Goal: Find specific page/section: Find specific page/section

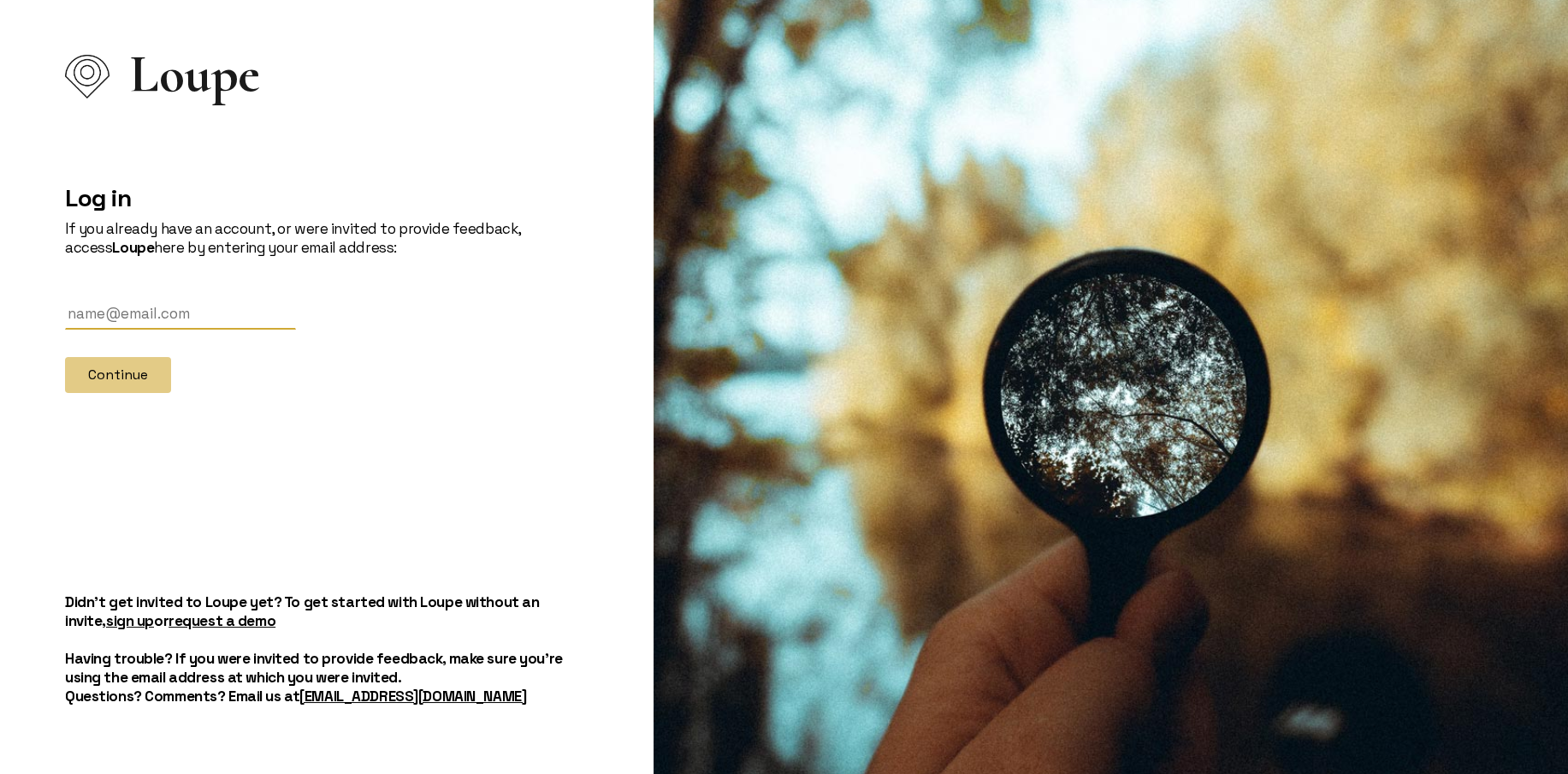
click at [250, 324] on input "text" at bounding box center [181, 314] width 231 height 32
type input "[PERSON_NAME][EMAIL_ADDRESS][DOMAIN_NAME]"
click at [130, 371] on button "Continue" at bounding box center [117, 374] width 106 height 36
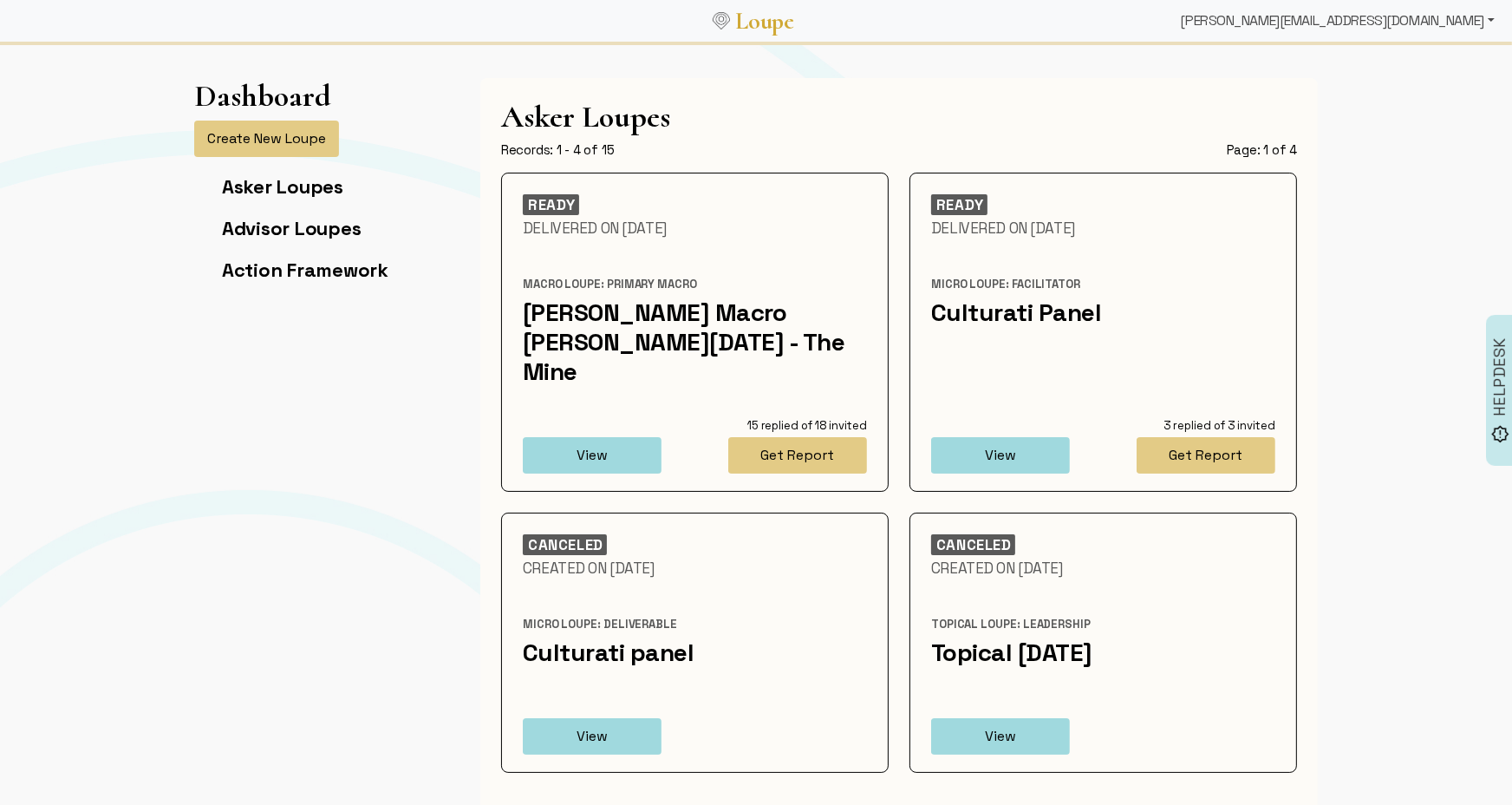
click at [1355, 23] on div "[PERSON_NAME][EMAIL_ADDRESS][DOMAIN_NAME]" at bounding box center [1337, 21] width 328 height 34
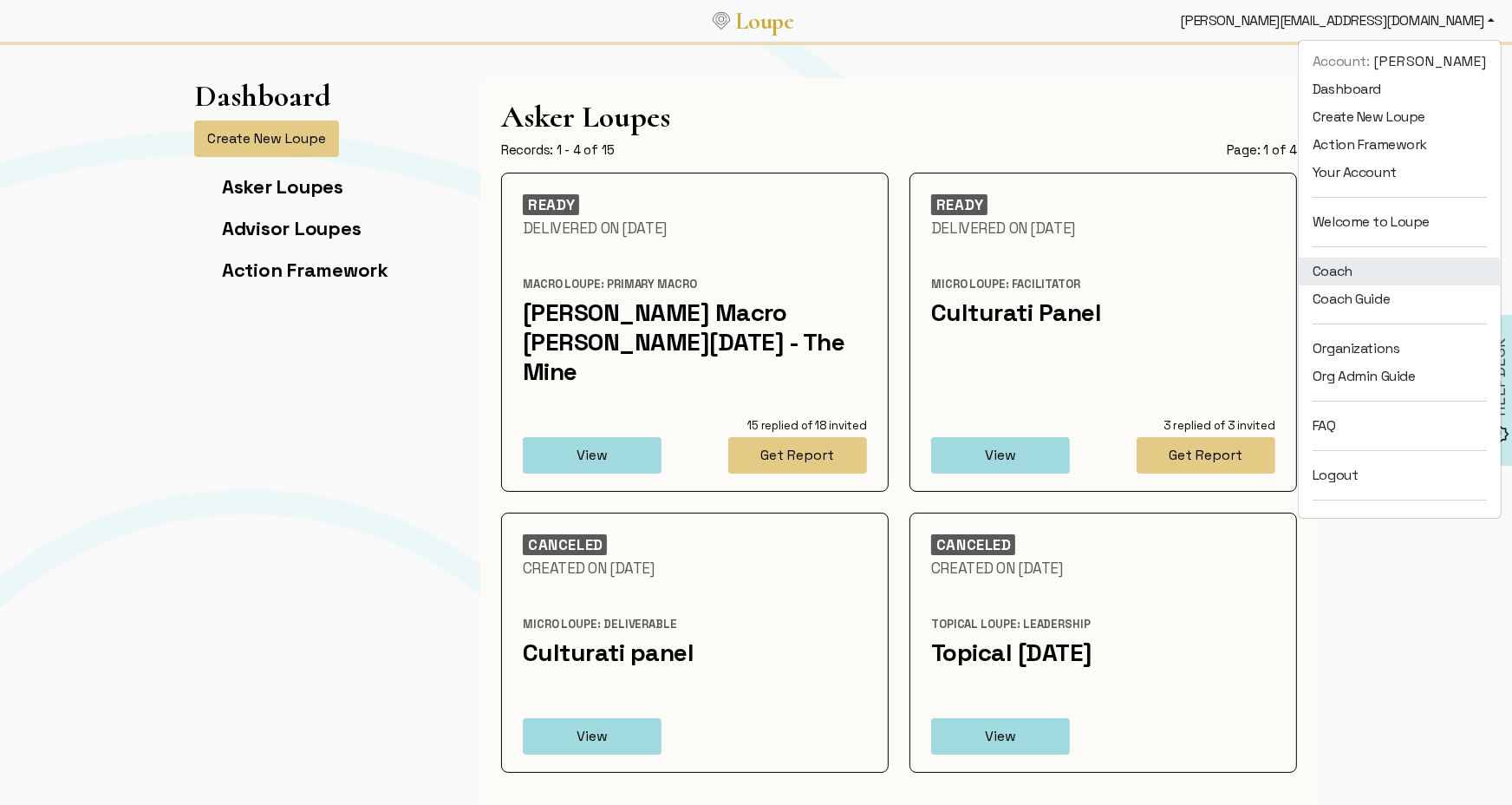
click at [1355, 274] on link "Coach" at bounding box center [1399, 272] width 202 height 28
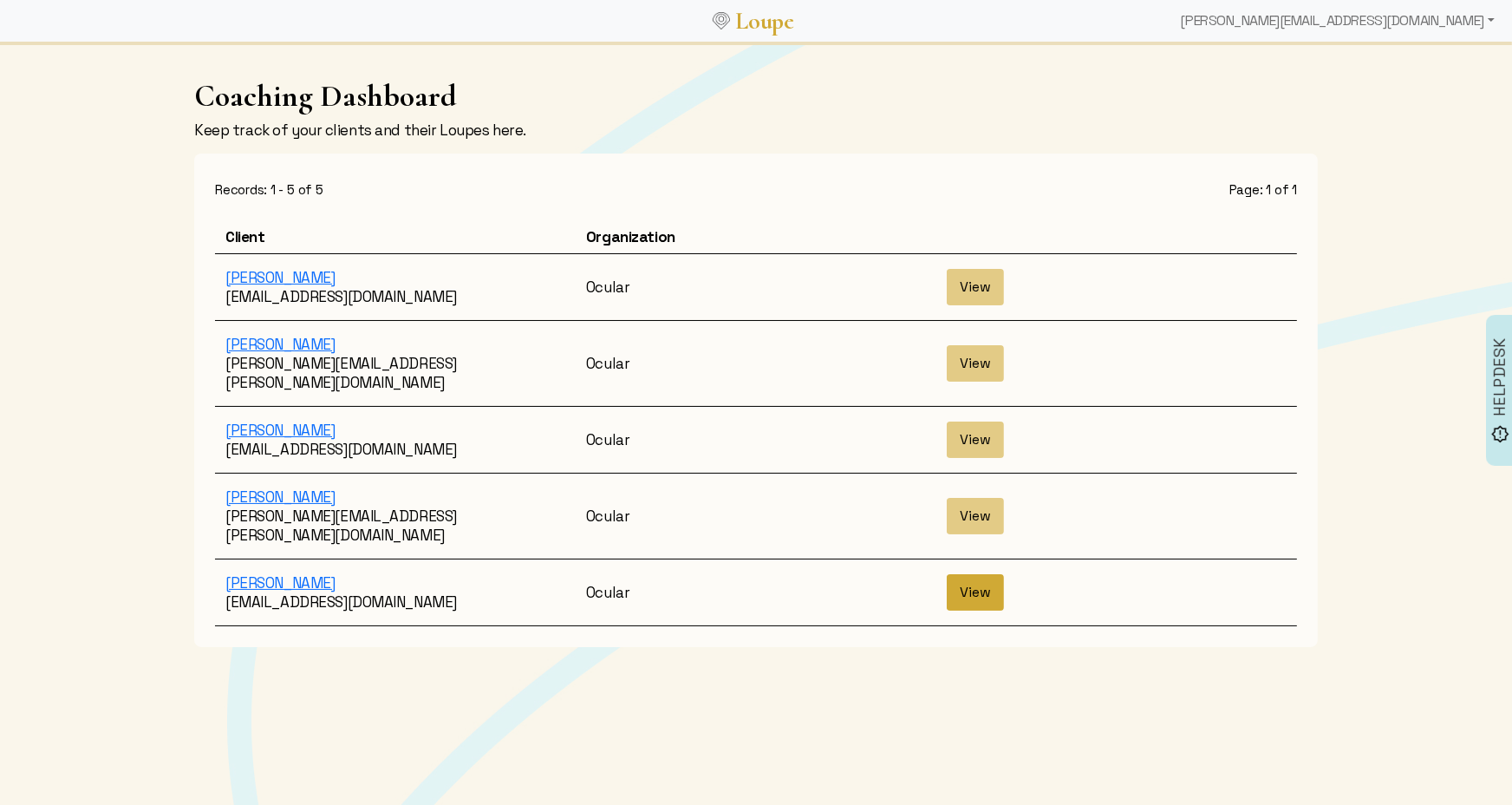
click at [964, 574] on button "View" at bounding box center [975, 591] width 57 height 36
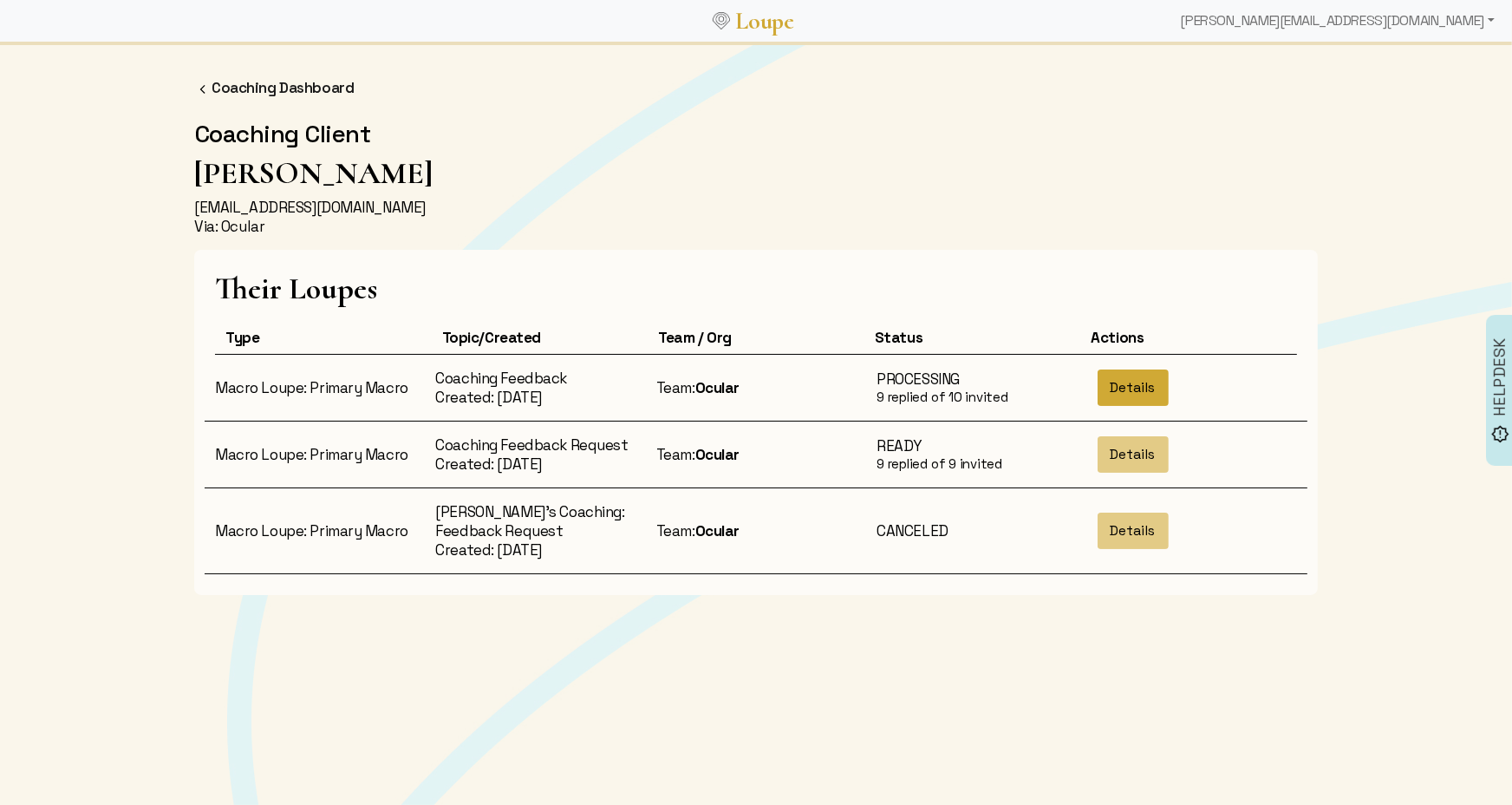
click at [1133, 380] on button "Details" at bounding box center [1133, 387] width 71 height 36
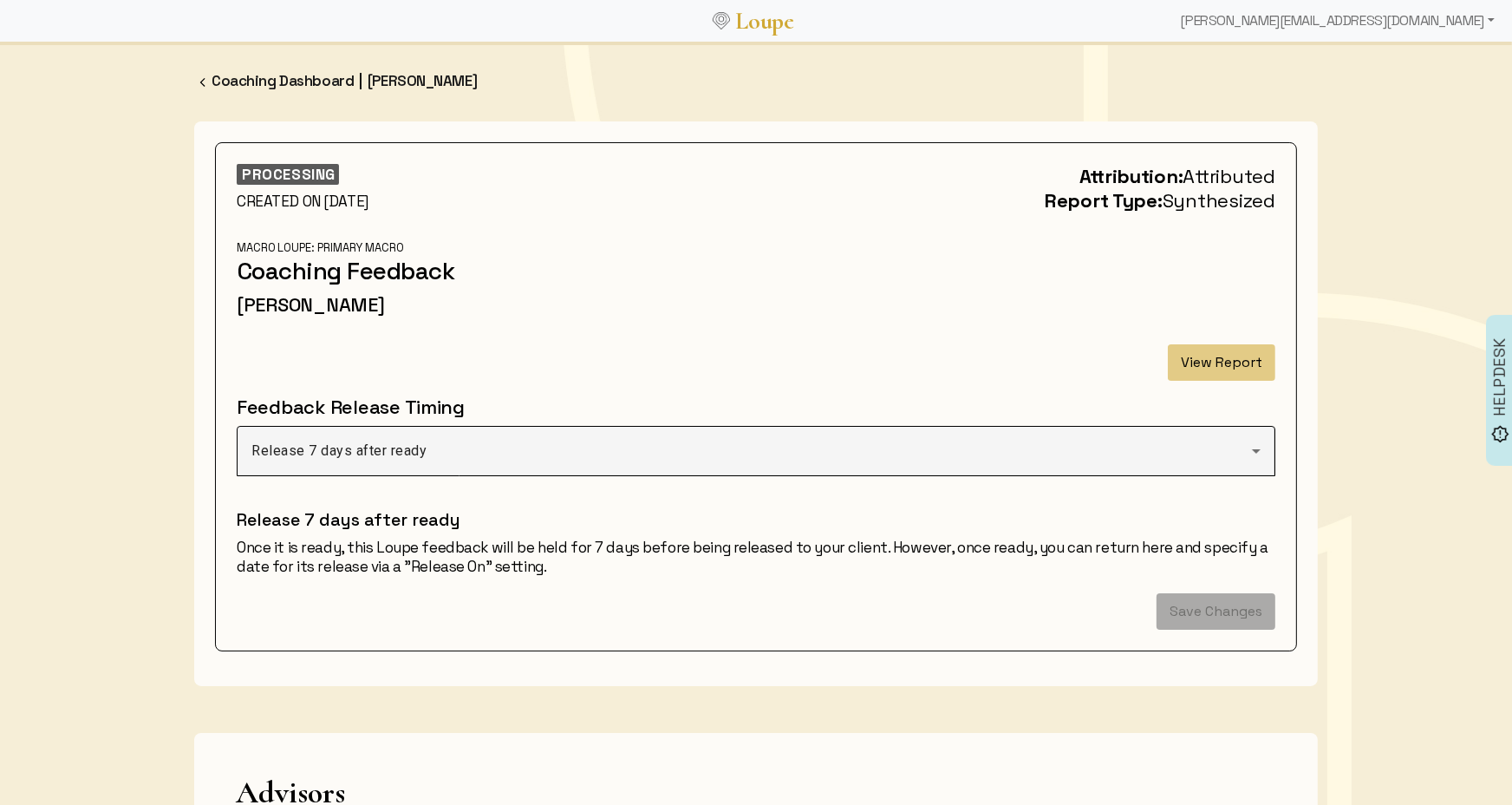
scroll to position [30, 0]
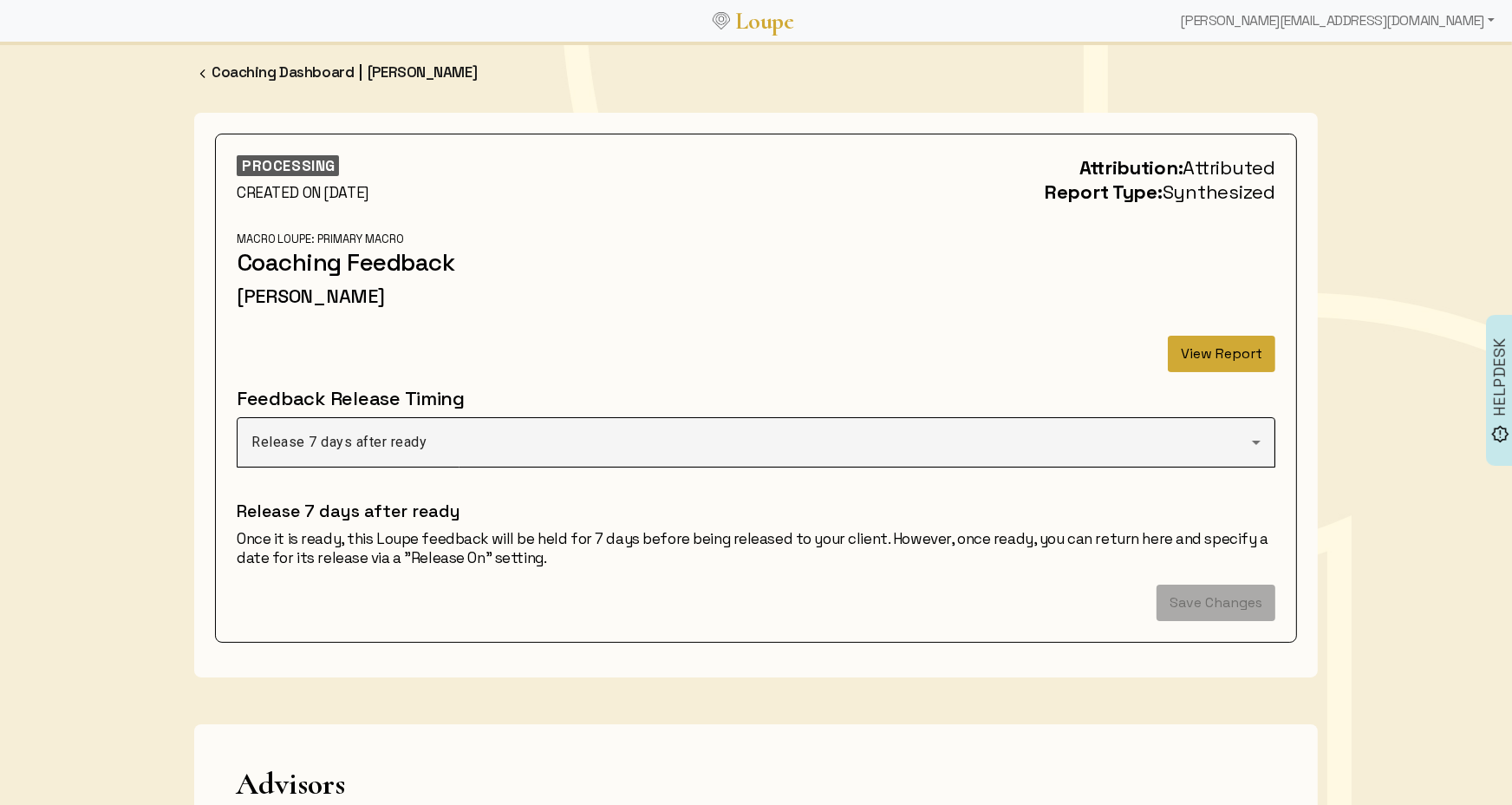
click at [1201, 355] on button "View Report" at bounding box center [1221, 353] width 107 height 36
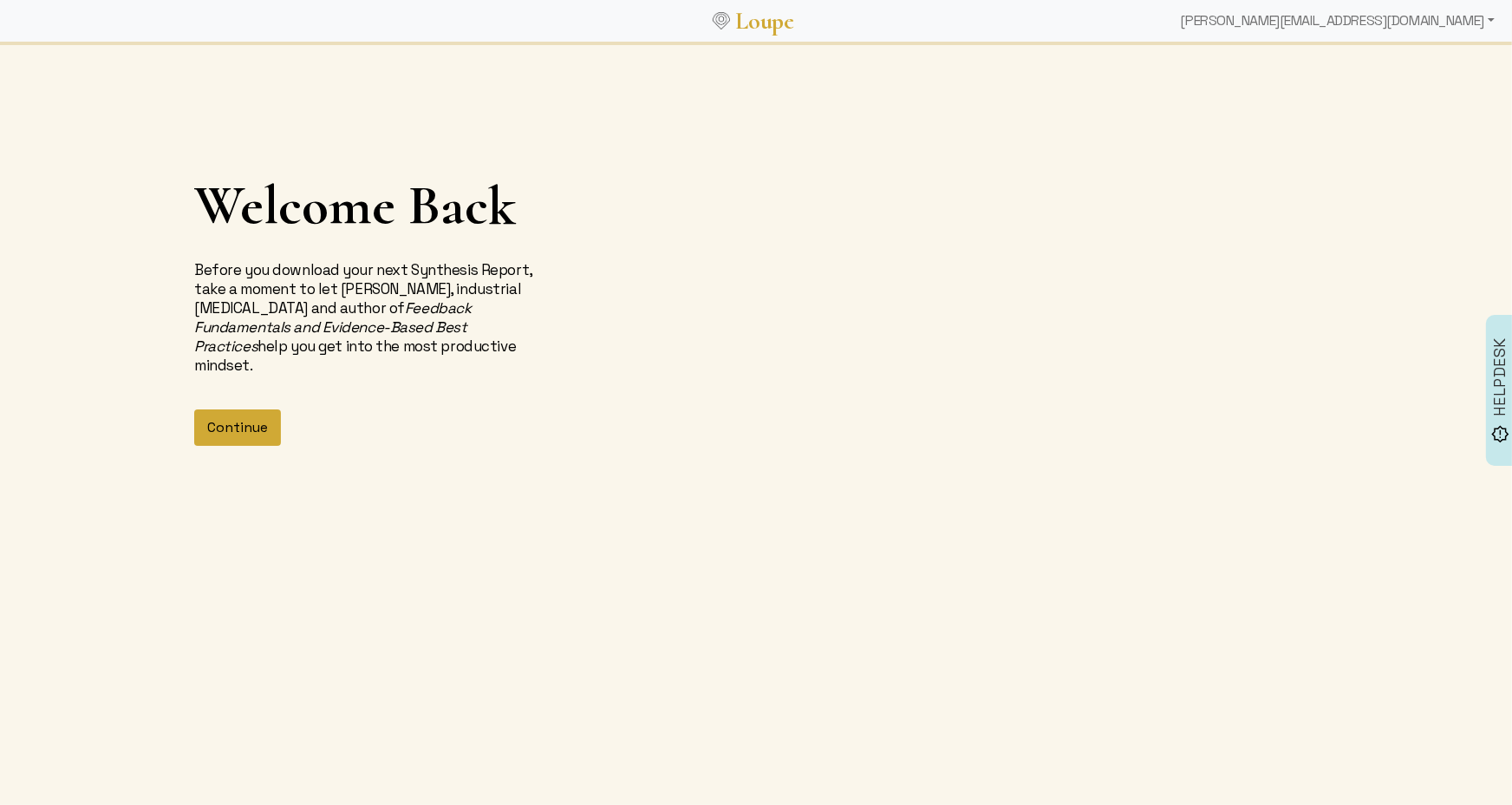
click at [266, 416] on button "Continue" at bounding box center [237, 427] width 87 height 36
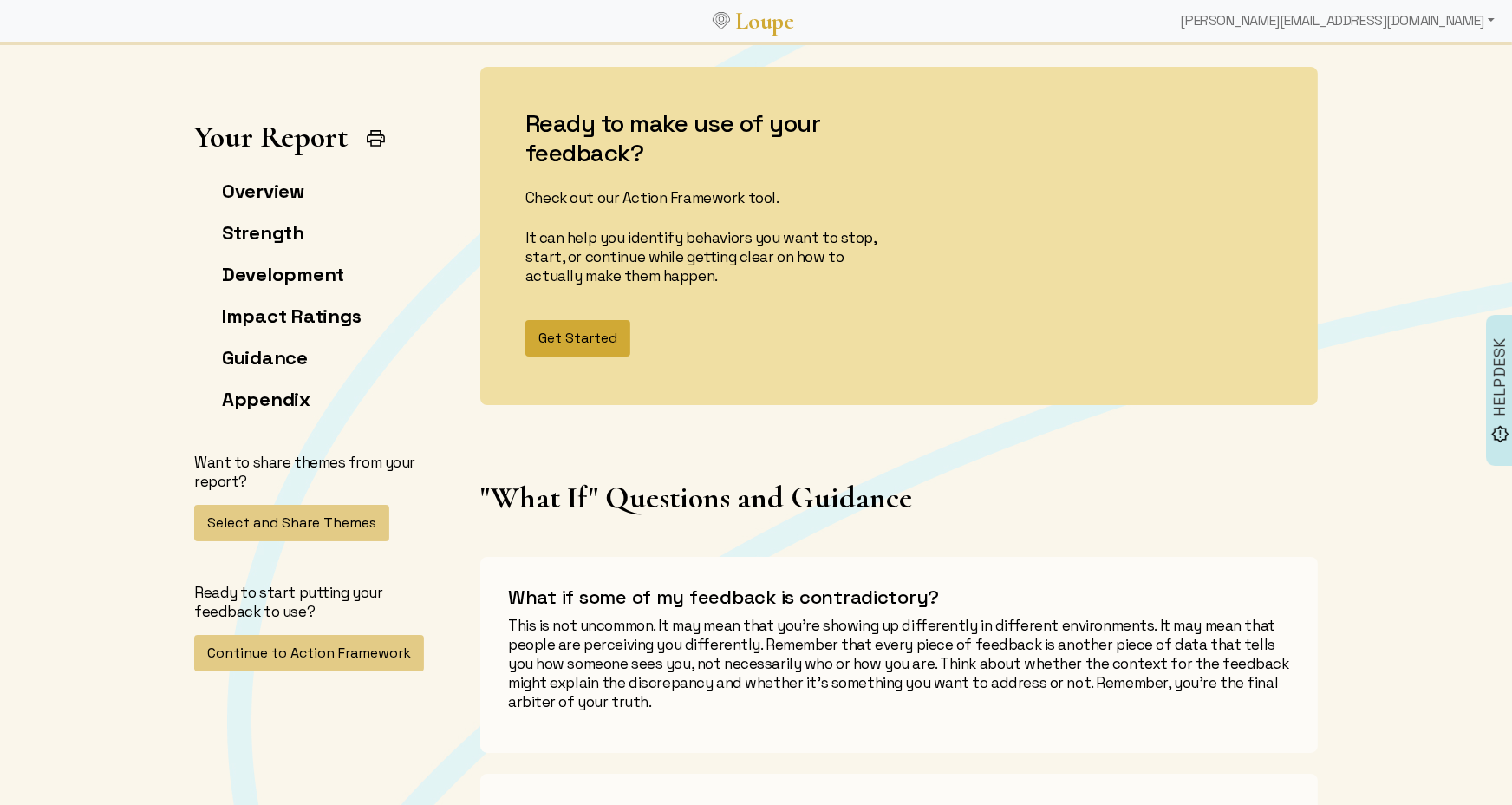
scroll to position [7389, 0]
